Goal: Information Seeking & Learning: Understand process/instructions

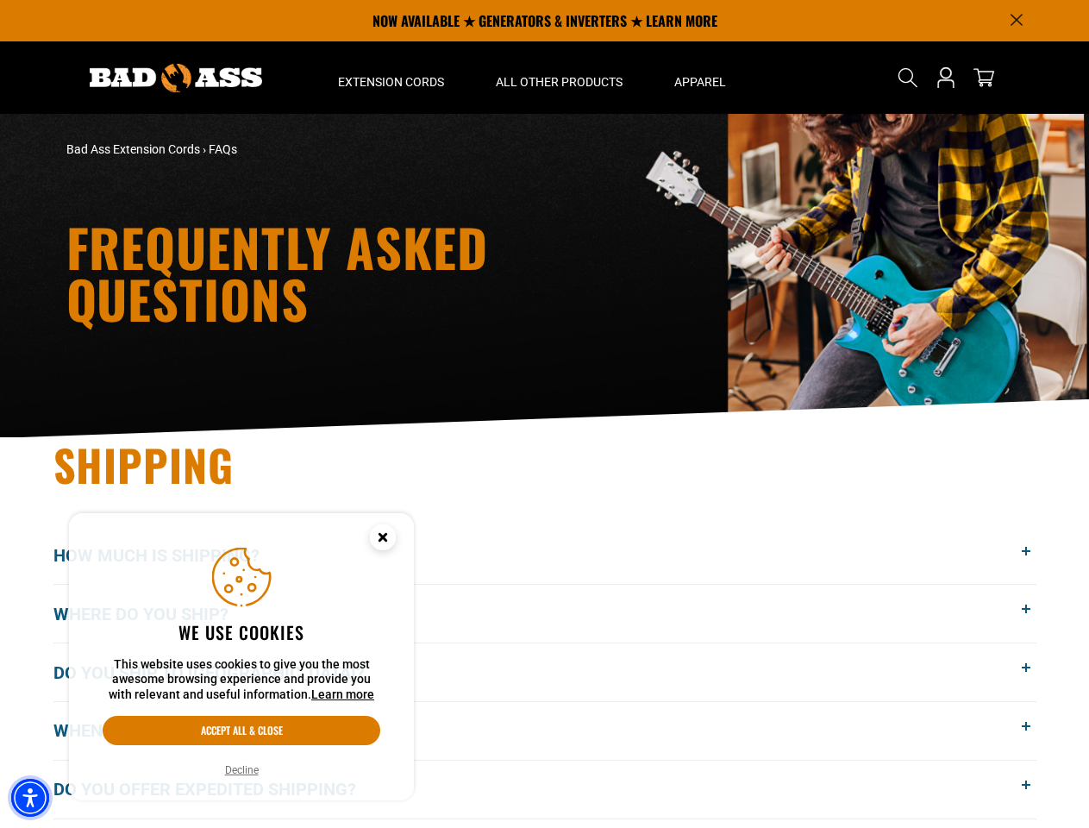
click at [30, 797] on img "Accessibility Menu" at bounding box center [30, 797] width 38 height 38
